Goal: Task Accomplishment & Management: Complete application form

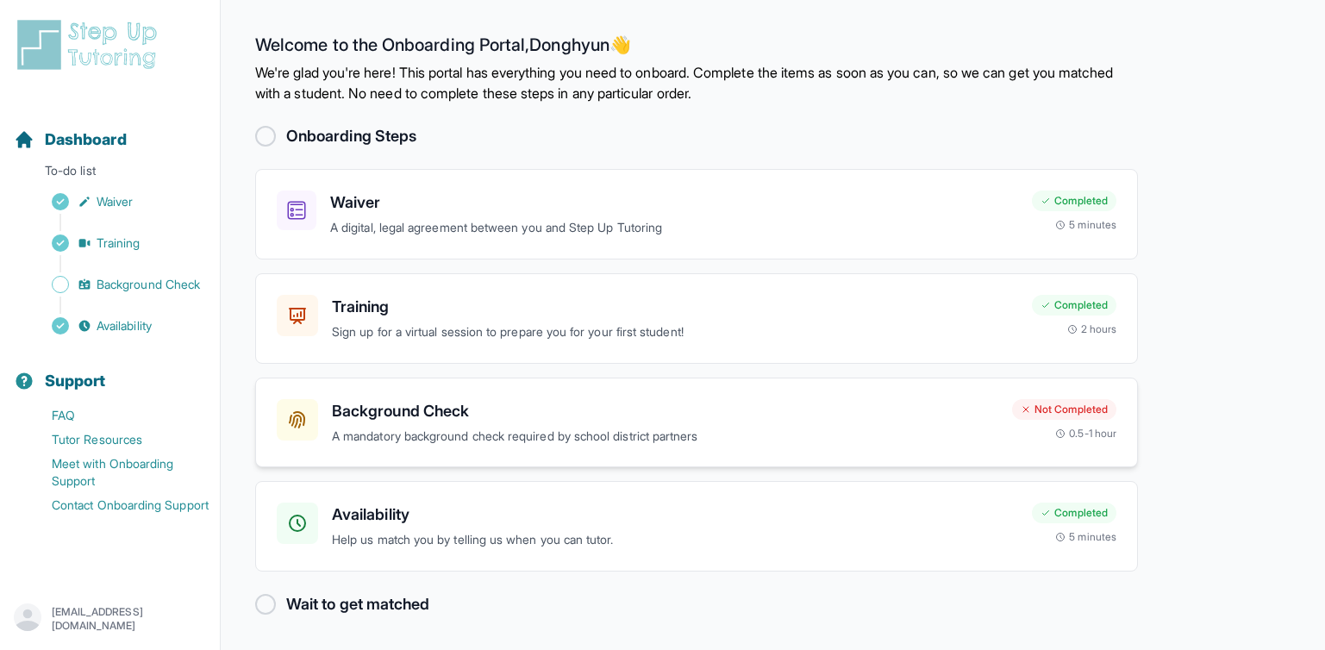
click at [424, 404] on h3 "Background Check" at bounding box center [665, 411] width 666 height 24
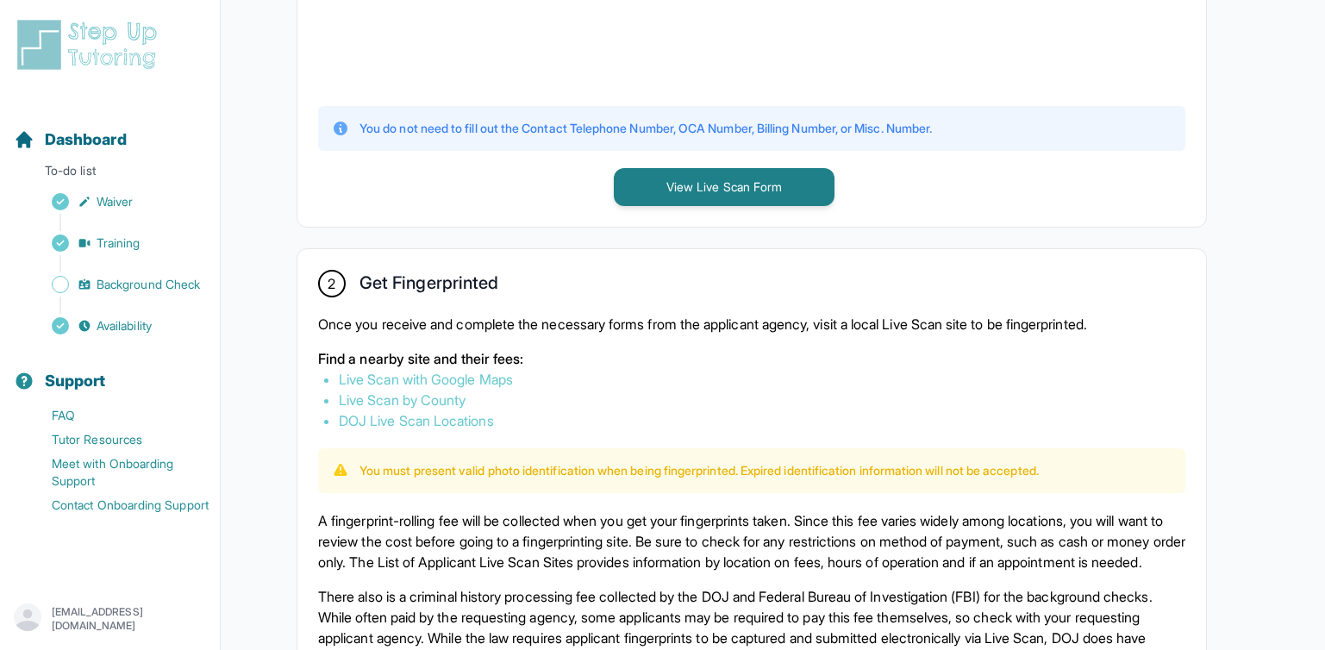
scroll to position [788, 0]
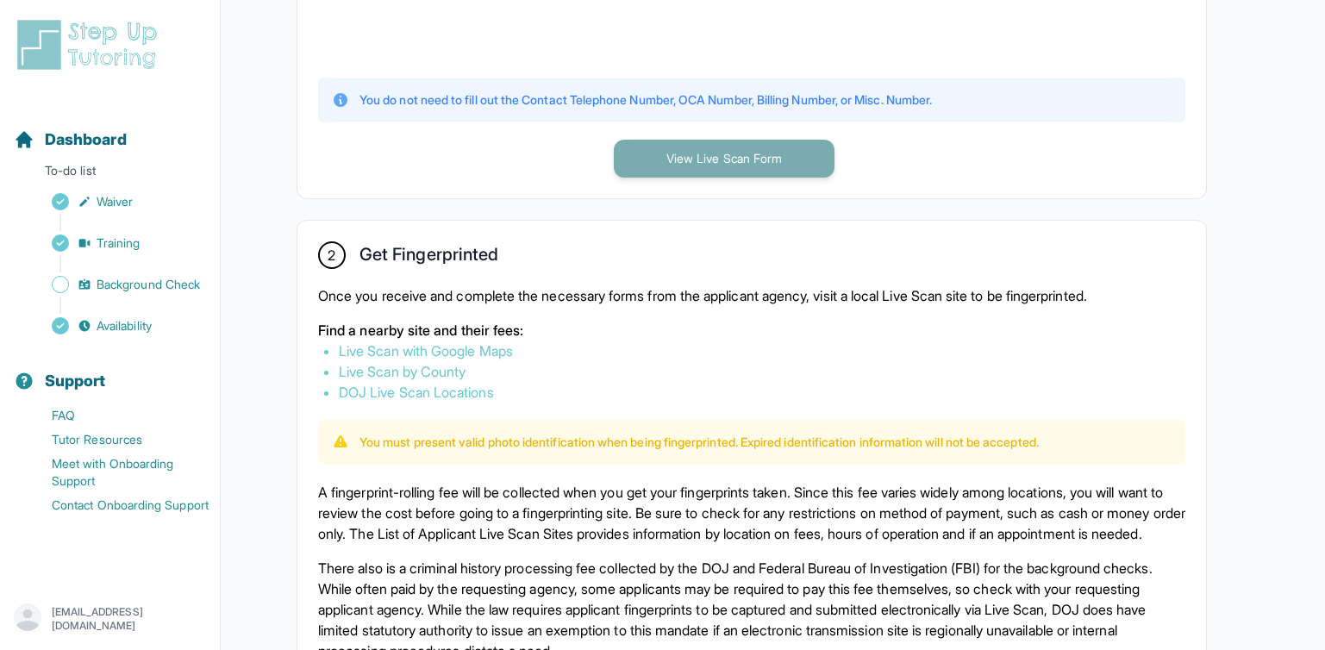
click at [687, 153] on button "View Live Scan Form" at bounding box center [724, 159] width 221 height 38
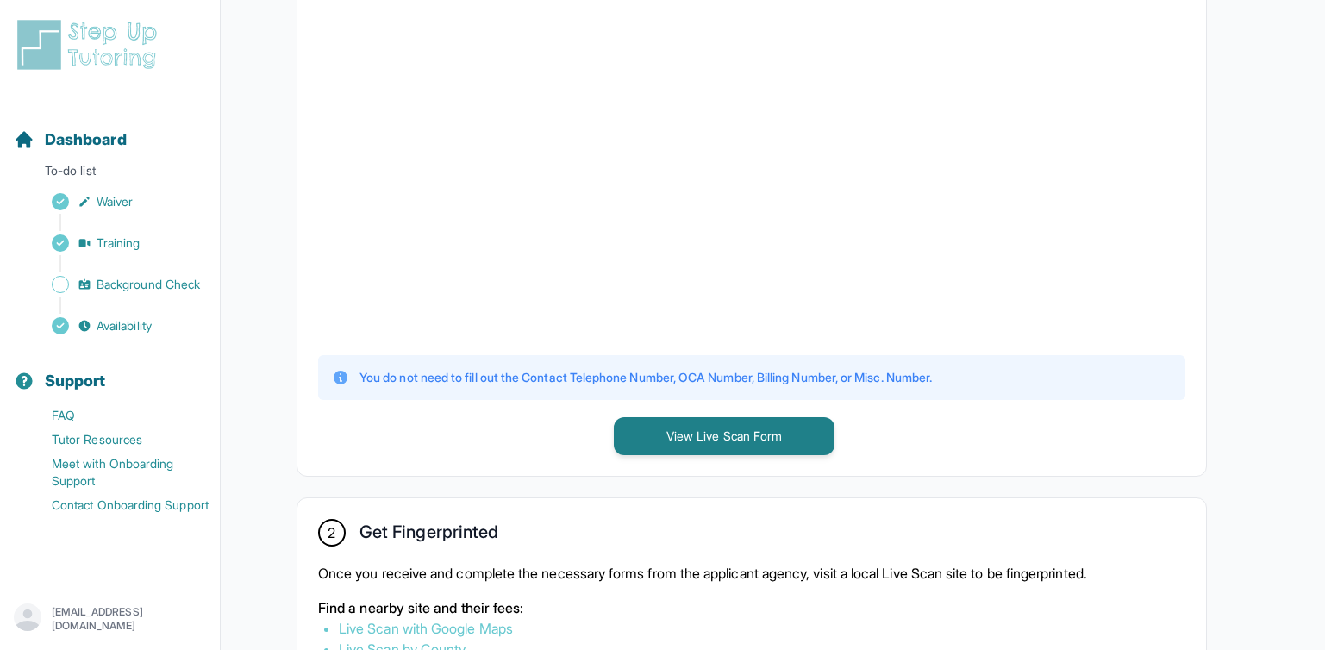
scroll to position [829, 0]
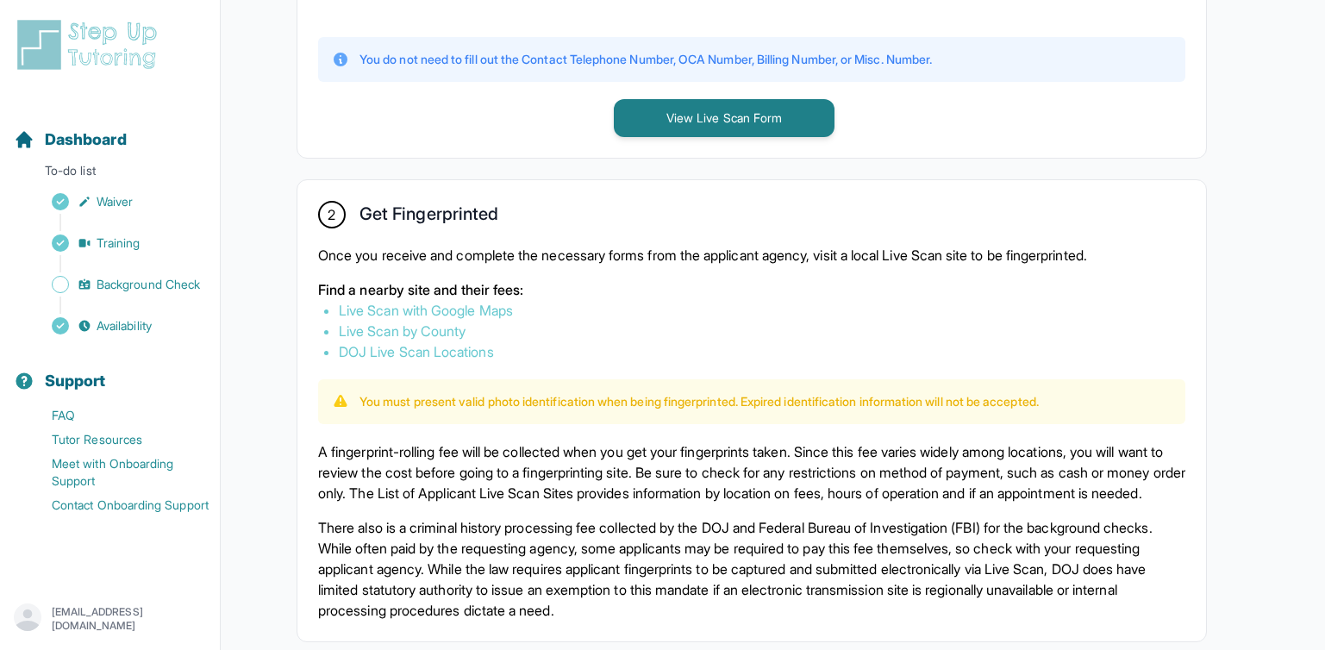
click at [449, 353] on link "DOJ Live Scan Locations" at bounding box center [416, 351] width 155 height 17
click at [133, 203] on span "Waiver" at bounding box center [115, 201] width 36 height 17
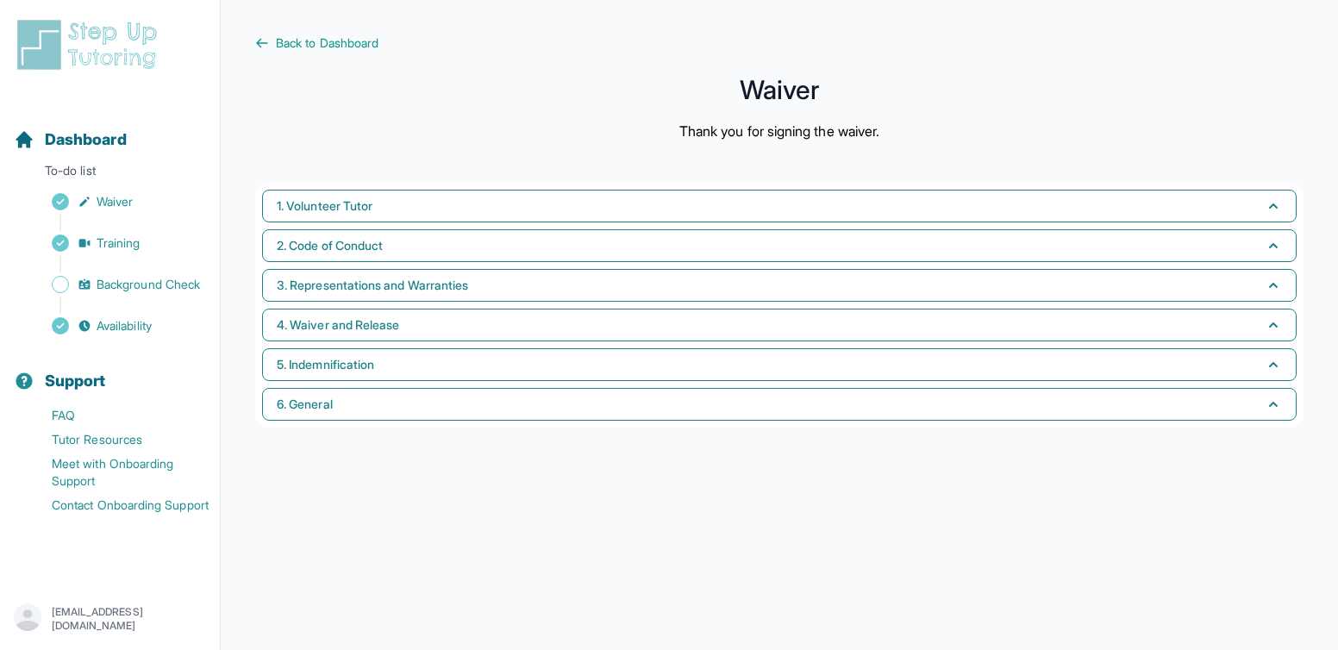
click at [341, 24] on main "Back to Dashboard Waiver Thank you for signing the waiver. 1. Volunteer Tutor 2…" at bounding box center [779, 325] width 1117 height 650
click at [333, 44] on span "Back to Dashboard" at bounding box center [327, 42] width 103 height 17
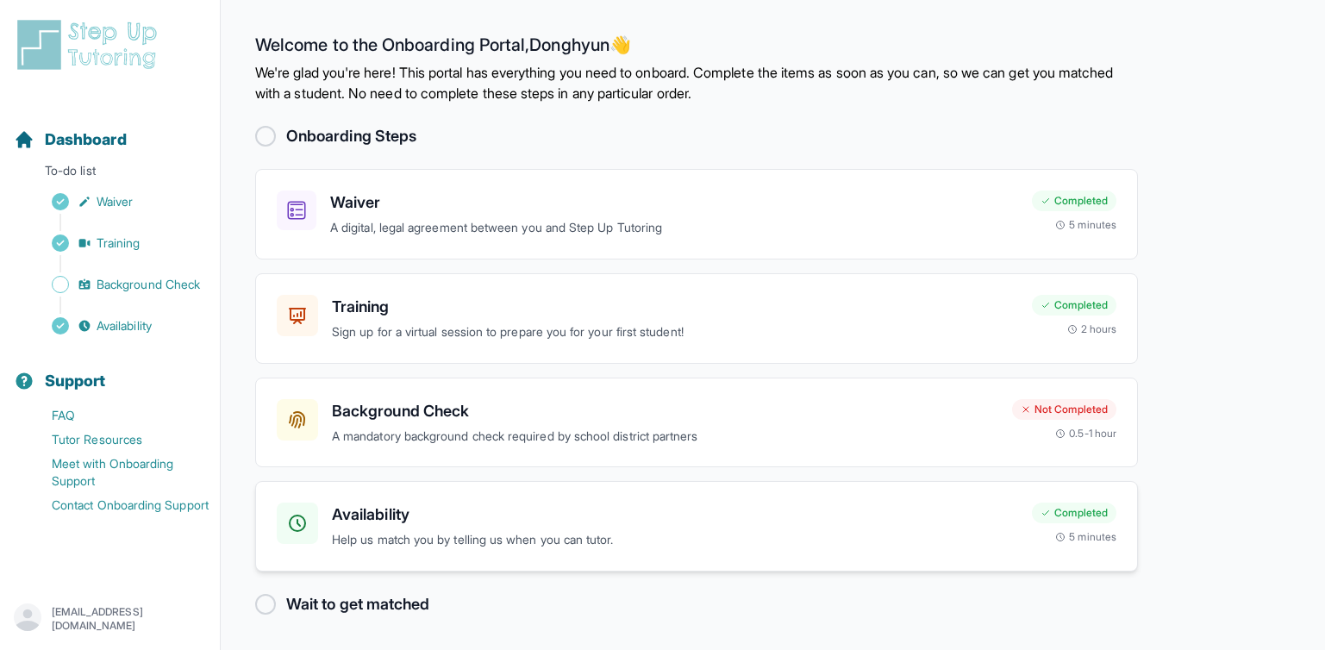
click at [799, 528] on div "Availability Help us match you by telling us when you can tutor." at bounding box center [675, 526] width 686 height 47
